Goal: Information Seeking & Learning: Learn about a topic

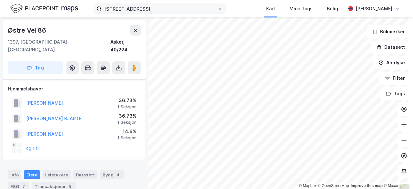
scroll to position [76, 0]
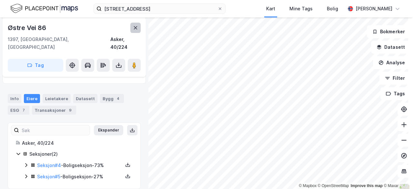
click at [133, 28] on icon at bounding box center [135, 27] width 5 height 5
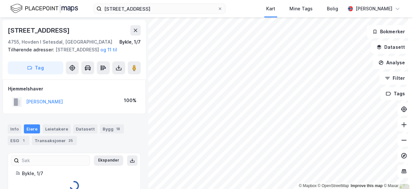
scroll to position [25, 0]
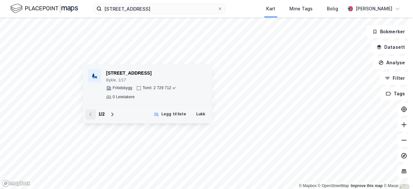
click at [165, 72] on div "[STREET_ADDRESS]" at bounding box center [156, 73] width 101 height 8
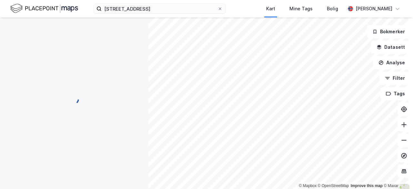
scroll to position [18, 0]
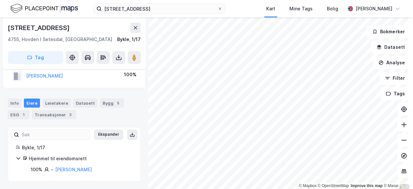
click at [347, 186] on html "[STREET_ADDRESS] Kart Mine Tags Bolig [PERSON_NAME] © Mapbox © OpenStreetMap Im…" at bounding box center [206, 94] width 413 height 189
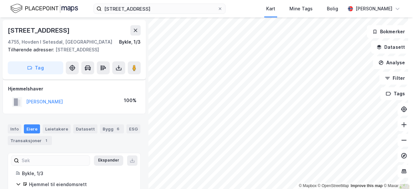
scroll to position [17, 0]
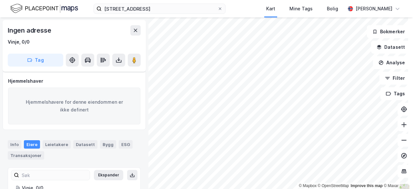
scroll to position [17, 0]
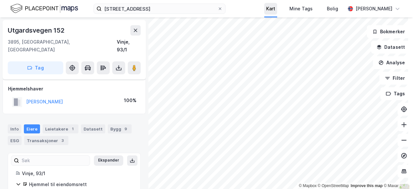
scroll to position [17, 0]
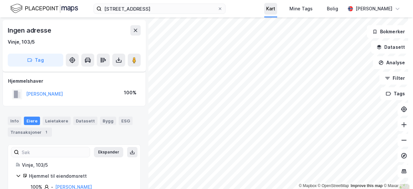
scroll to position [17, 0]
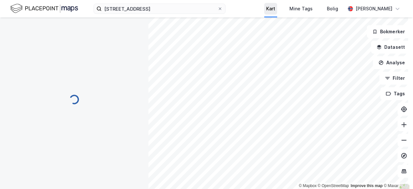
scroll to position [17, 0]
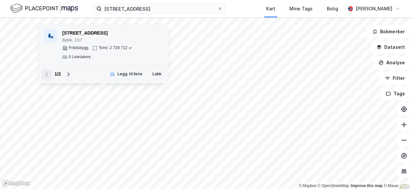
click at [104, 54] on div "Fritidsbygg Tomt: 2 729 712 ㎡ 0 Leietakere" at bounding box center [112, 52] width 101 height 14
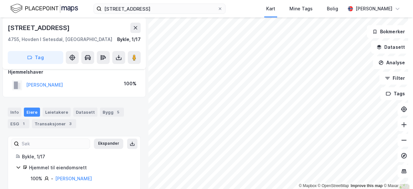
scroll to position [18, 0]
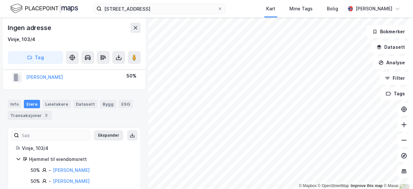
scroll to position [41, 0]
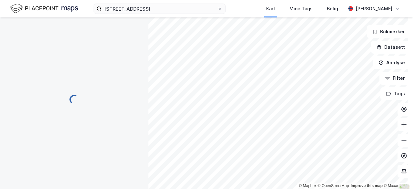
scroll to position [29, 0]
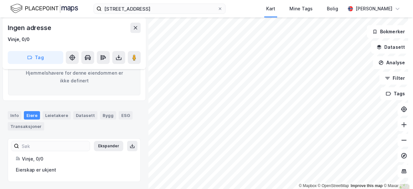
click at [233, 186] on html "[STREET_ADDRESS] Kart Mine Tags Bolig [PERSON_NAME] © Mapbox © OpenStreetMap Im…" at bounding box center [206, 94] width 413 height 189
click at [251, 0] on html "[STREET_ADDRESS] Kart Mine Tags Bolig [PERSON_NAME] © Mapbox © OpenStreetMap Im…" at bounding box center [206, 94] width 413 height 189
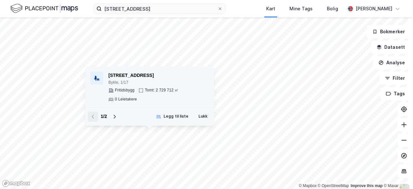
click at [127, 94] on div "Fritidsbygg Tomt: 2 729 712 ㎡ 0 Leietakere" at bounding box center [158, 95] width 101 height 14
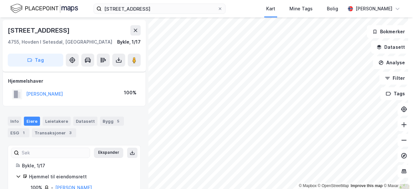
scroll to position [18, 0]
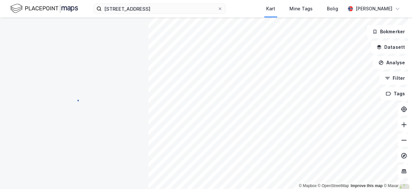
scroll to position [17, 0]
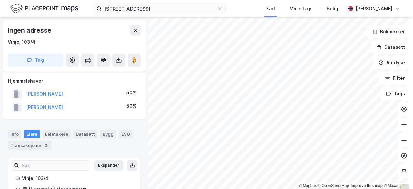
scroll to position [17, 0]
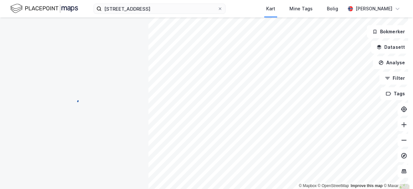
scroll to position [17, 0]
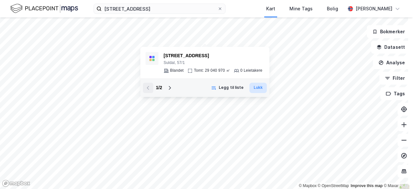
click at [262, 89] on button "Lukk" at bounding box center [257, 88] width 17 height 10
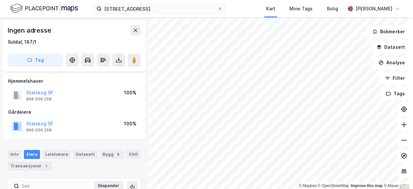
scroll to position [48, 0]
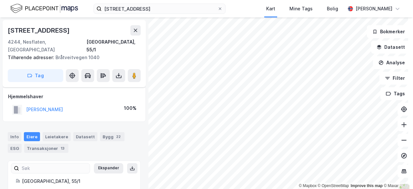
scroll to position [48, 0]
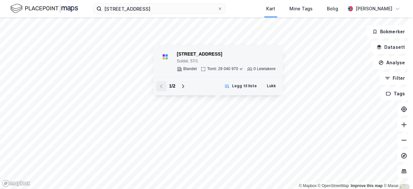
click at [227, 65] on div "[STREET_ADDRESS] Tomt: 29 040 970 ㎡ 0 Leietakere" at bounding box center [226, 60] width 99 height 21
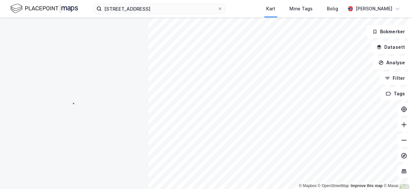
scroll to position [48, 0]
